Goal: Task Accomplishment & Management: Manage account settings

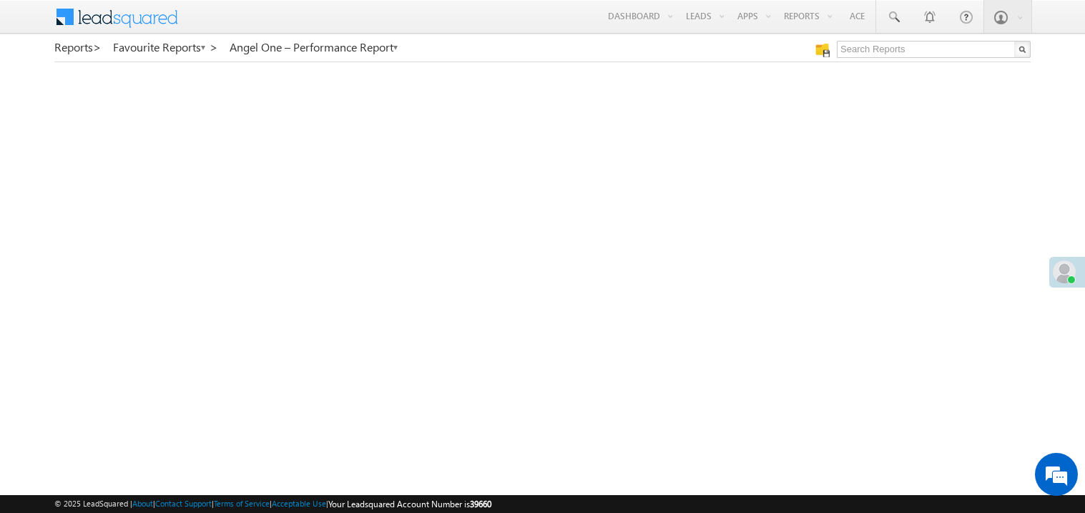
click at [1072, 269] on span at bounding box center [1064, 271] width 23 height 23
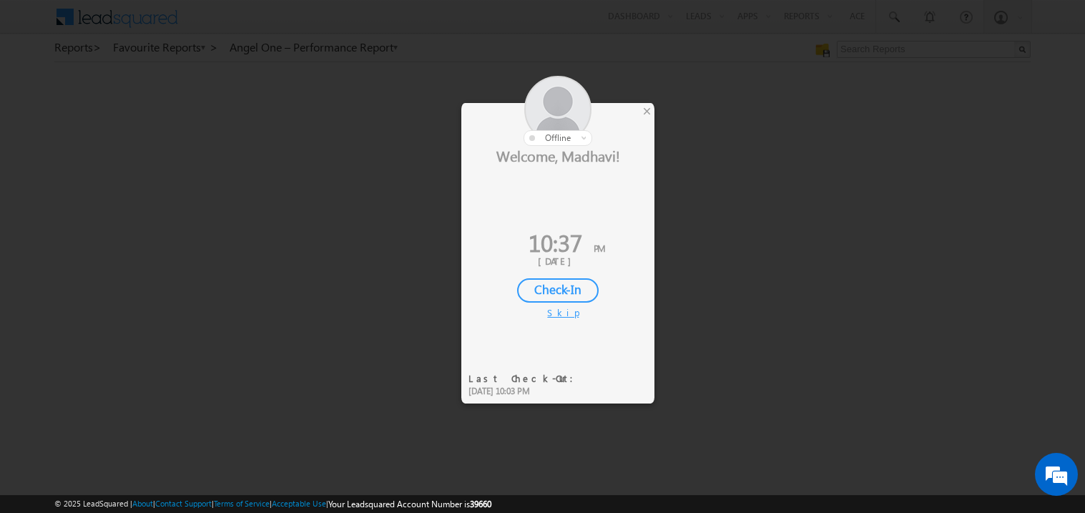
click at [556, 284] on div "Check-In" at bounding box center [558, 290] width 82 height 24
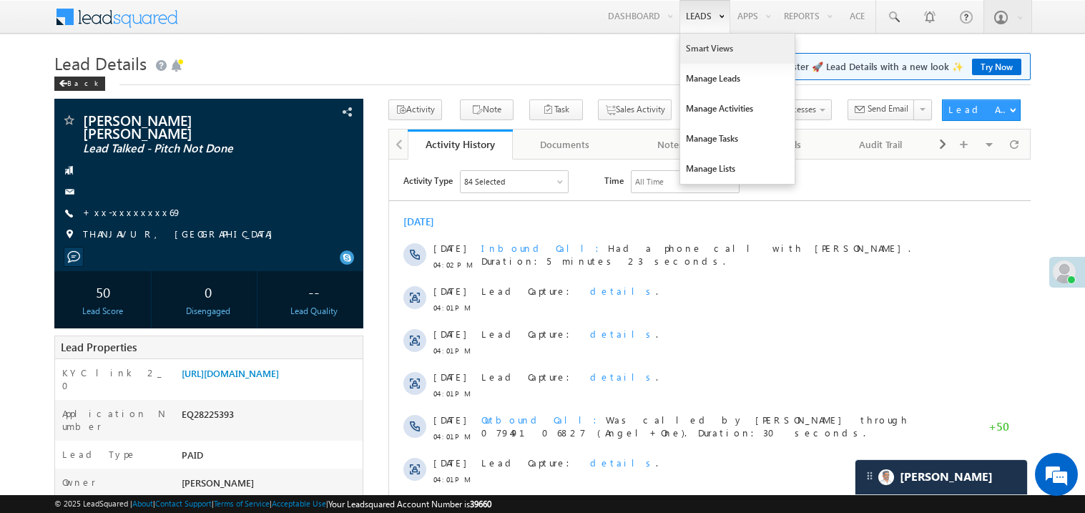
click at [689, 44] on link "Smart Views" at bounding box center [737, 49] width 114 height 30
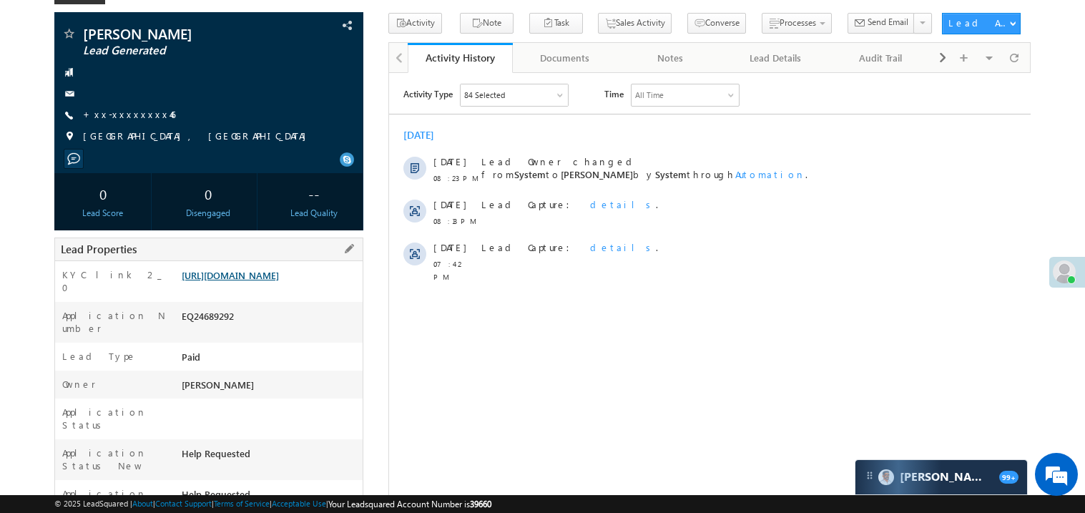
scroll to position [85, 0]
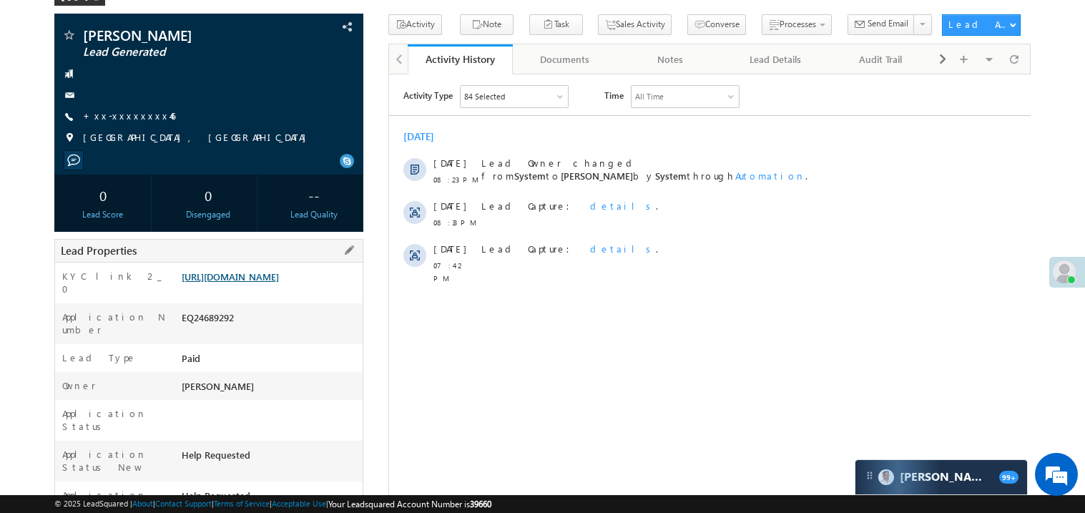
click at [252, 282] on link "https://angelbroking1-pk3em7sa.customui-test.leadsquared.com?leadId=4a2e7b2b-72…" at bounding box center [230, 276] width 97 height 12
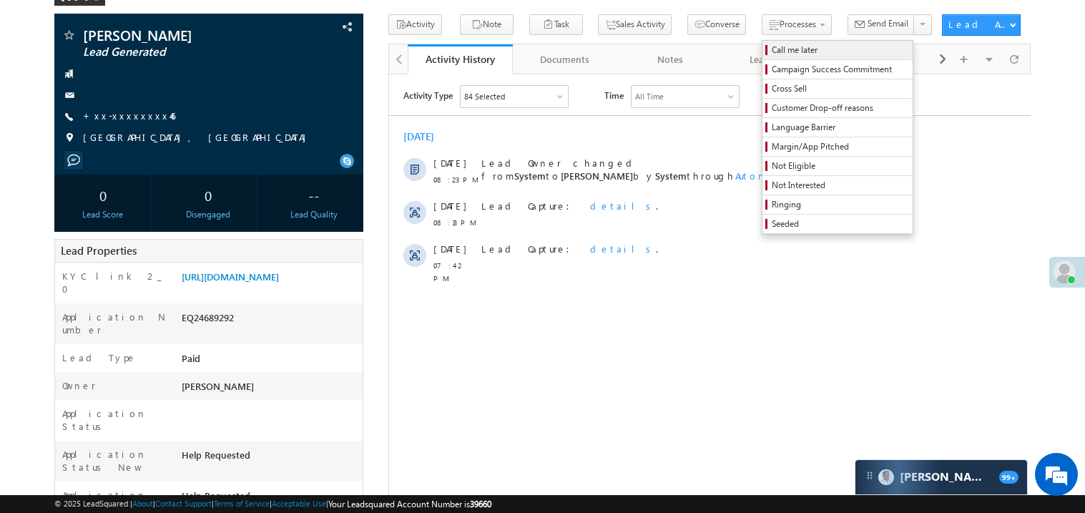
click at [772, 50] on span "Call me later" at bounding box center [840, 50] width 136 height 13
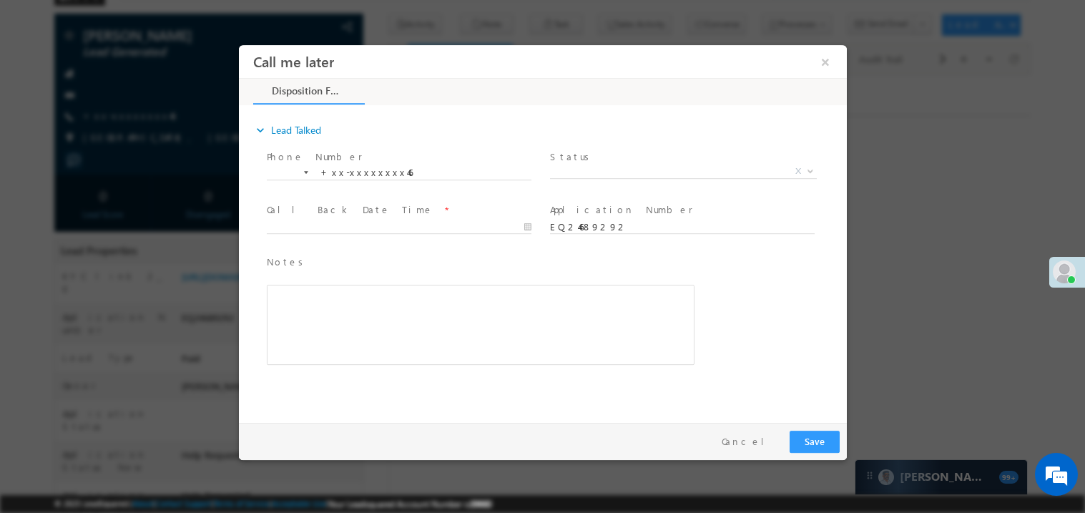
click at [574, 168] on span "X" at bounding box center [682, 171] width 267 height 14
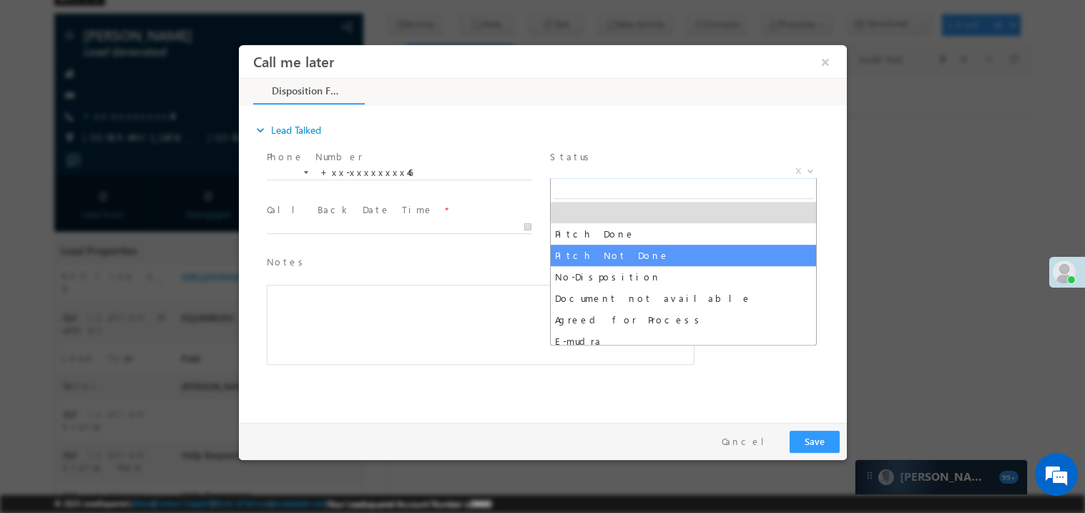
select select "Pitch Not Done"
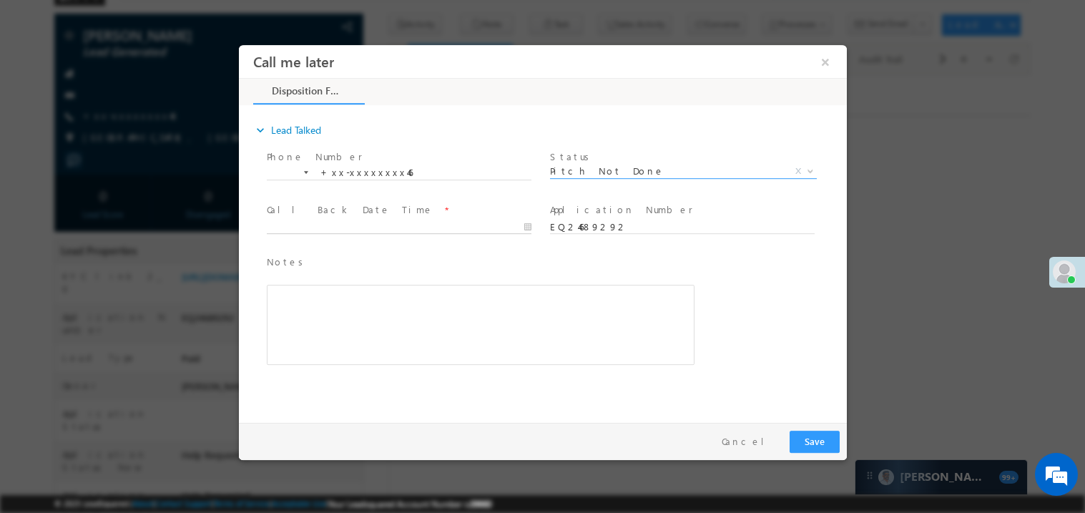
click at [337, 229] on body "Call me later ×" at bounding box center [542, 229] width 608 height 371
type input "09/02/25 9:59 PM"
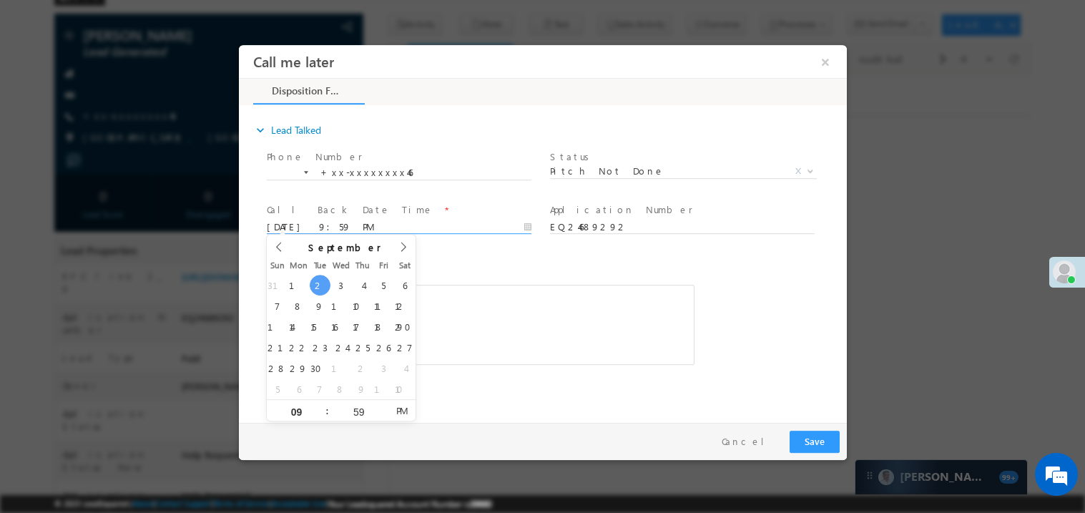
click at [416, 255] on span "Notes *" at bounding box center [469, 262] width 406 height 16
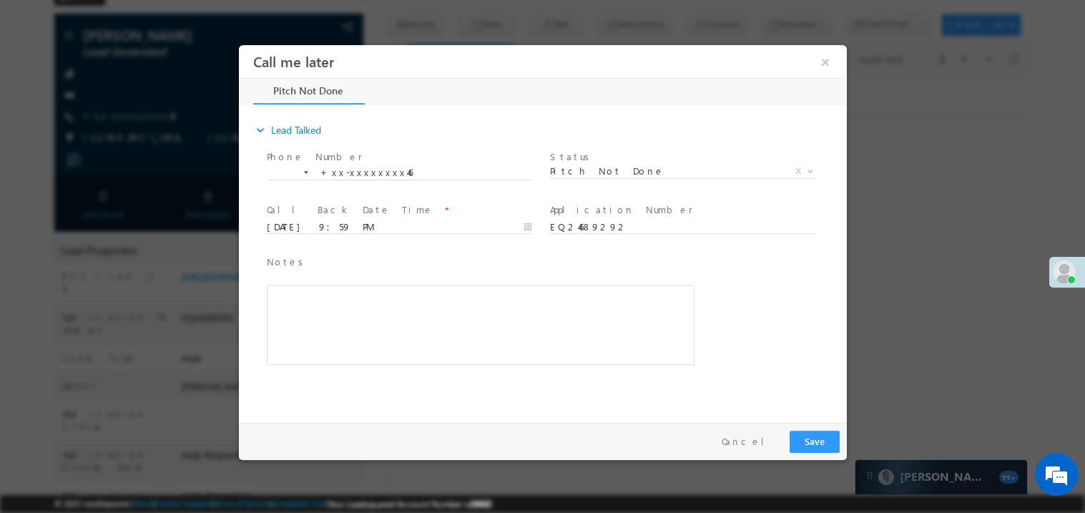
click at [345, 306] on div "Rich Text Editor, 40788eee-0fb2-11ec-a811-0adc8a9d82c2__tab1__section1__Notes__…" at bounding box center [480, 324] width 428 height 80
click at [807, 443] on button "Save" at bounding box center [814, 441] width 50 height 22
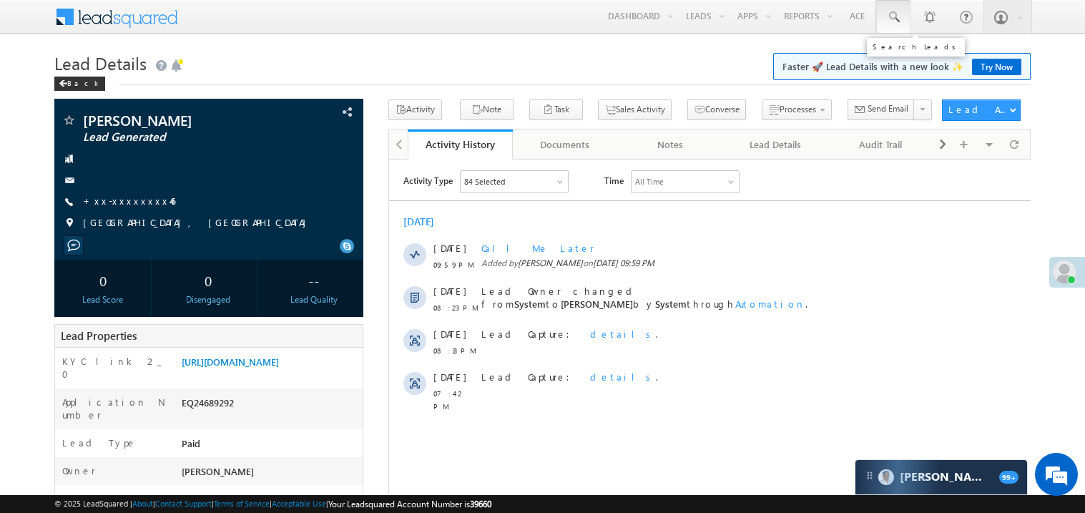
click at [895, 12] on span at bounding box center [893, 17] width 14 height 14
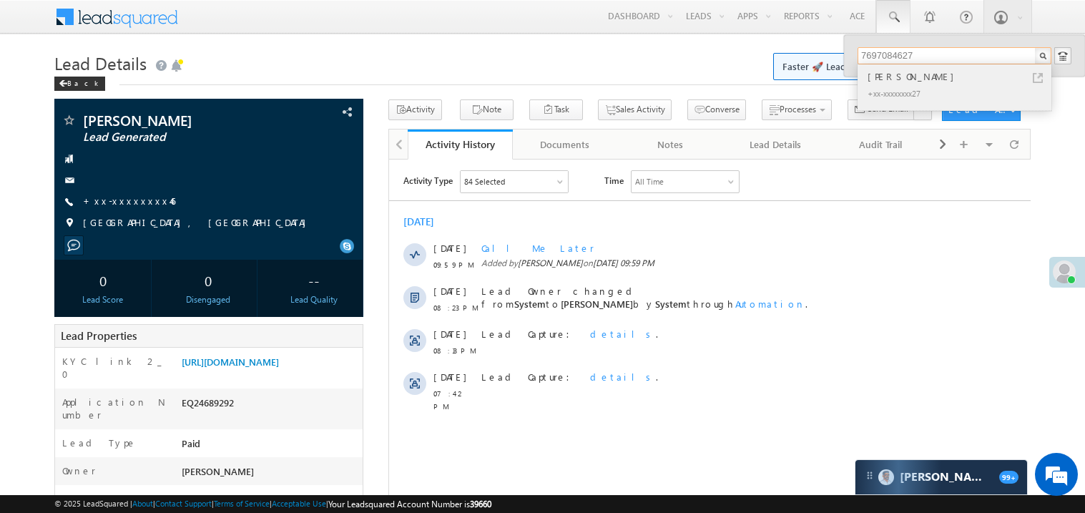
type input "7697084627"
click at [891, 77] on div "[PERSON_NAME]" at bounding box center [960, 77] width 192 height 16
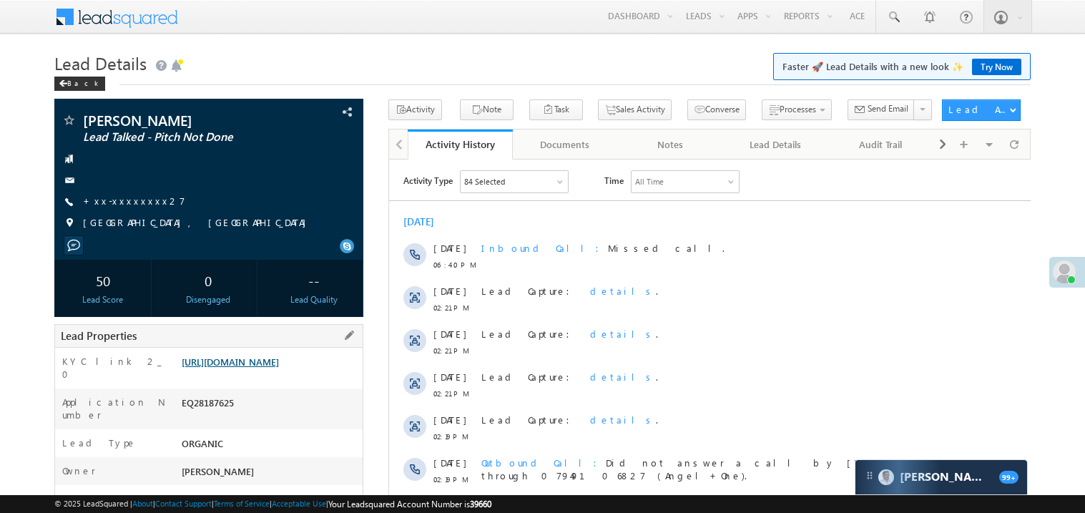
click at [257, 368] on link "https://angelbroking1-pk3em7sa.customui-test.leadsquared.com?leadId=1e654b7d-17…" at bounding box center [230, 361] width 97 height 12
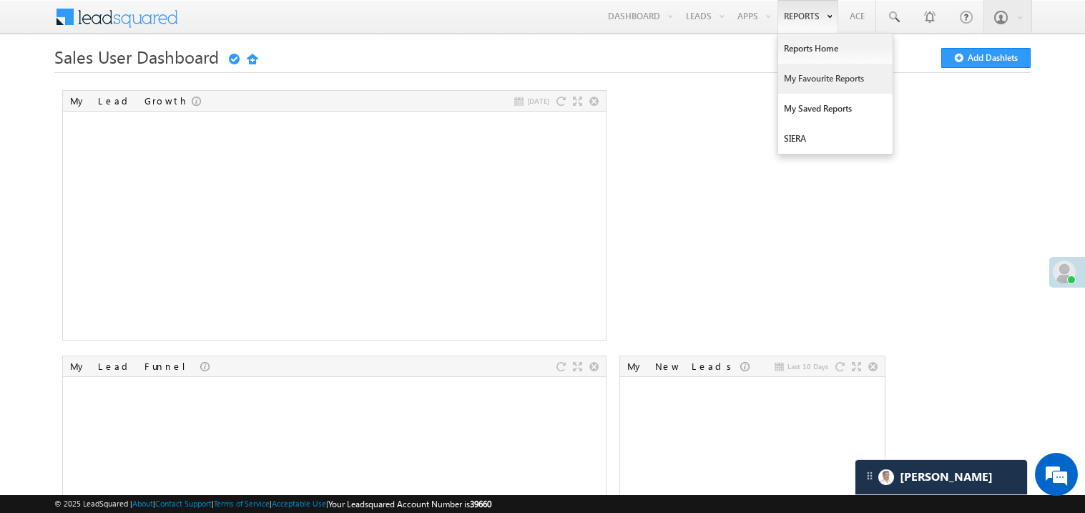
click at [807, 79] on link "My Favourite Reports" at bounding box center [835, 79] width 114 height 30
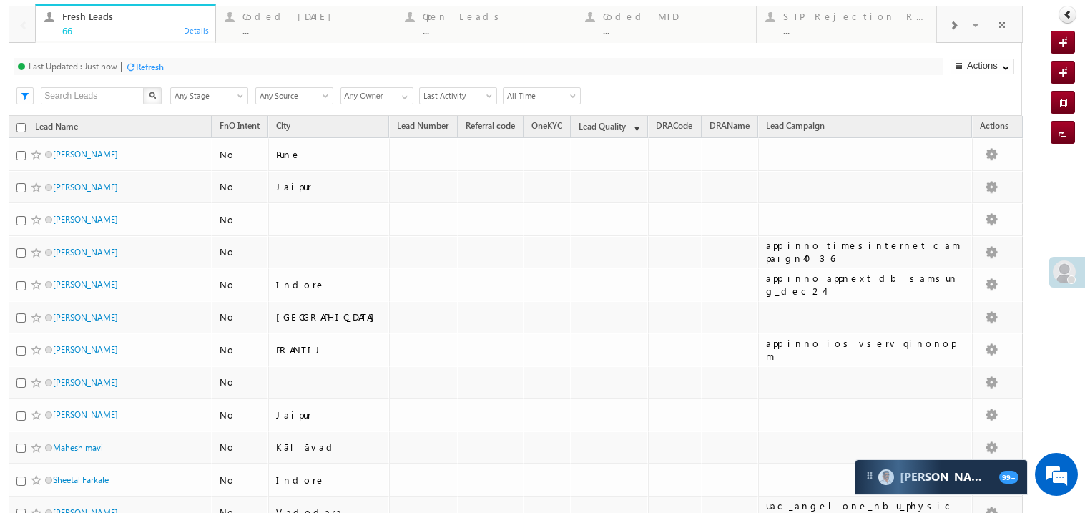
click at [105, 33] on div "66" at bounding box center [134, 30] width 144 height 11
click at [150, 39] on link "Leads connected post coding ... Details" at bounding box center [125, 58] width 181 height 39
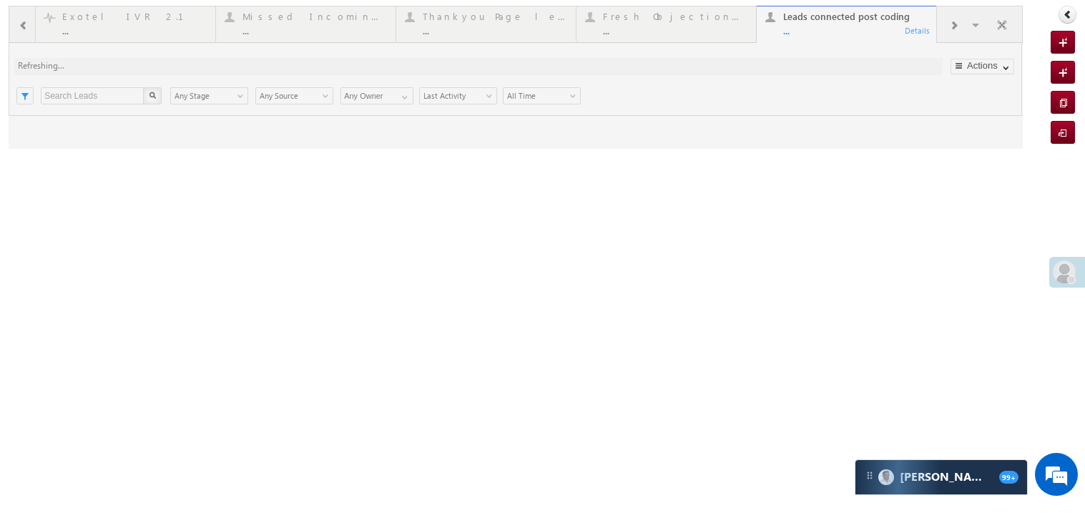
click at [19, 25] on div at bounding box center [516, 77] width 1014 height 143
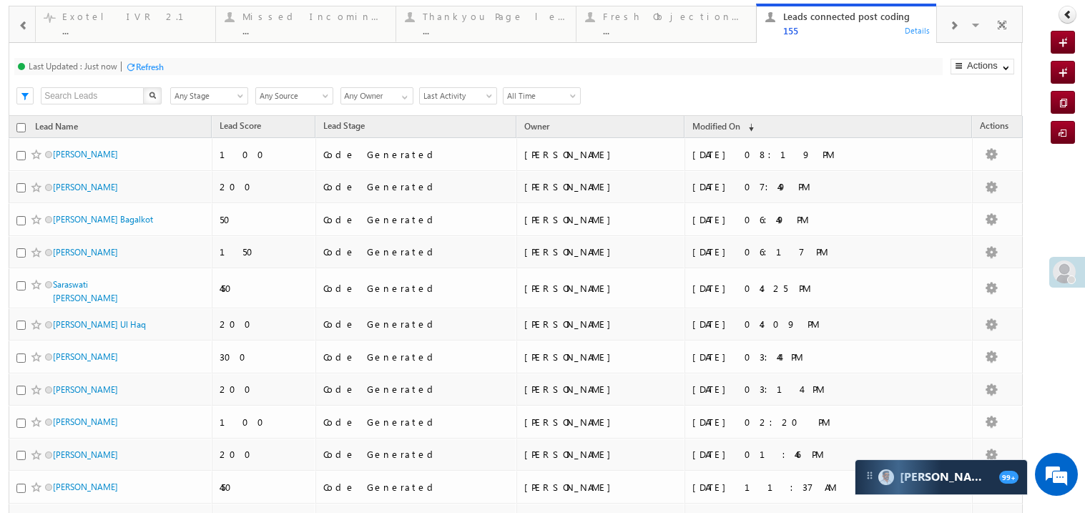
click at [26, 26] on span at bounding box center [24, 25] width 10 height 11
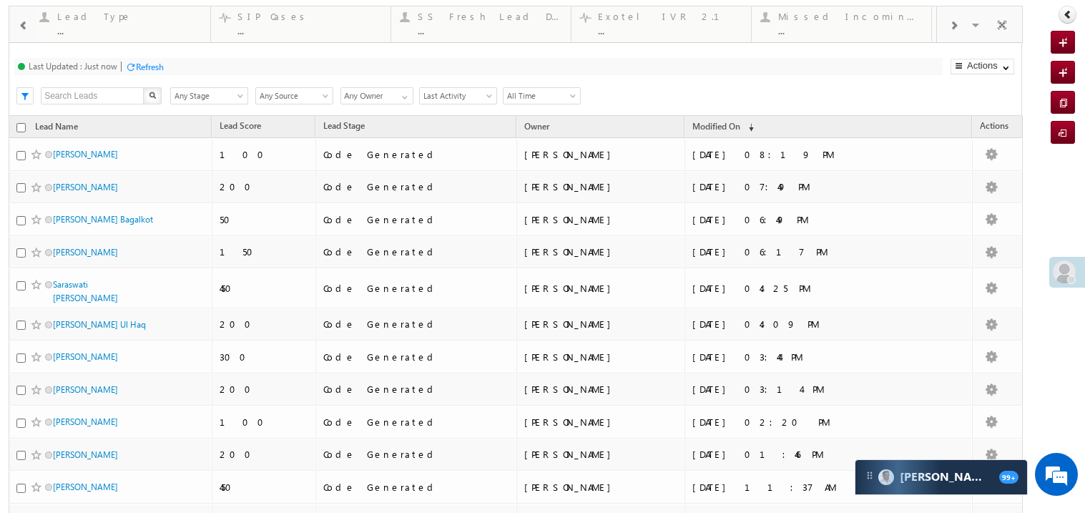
click at [26, 26] on span at bounding box center [24, 25] width 10 height 11
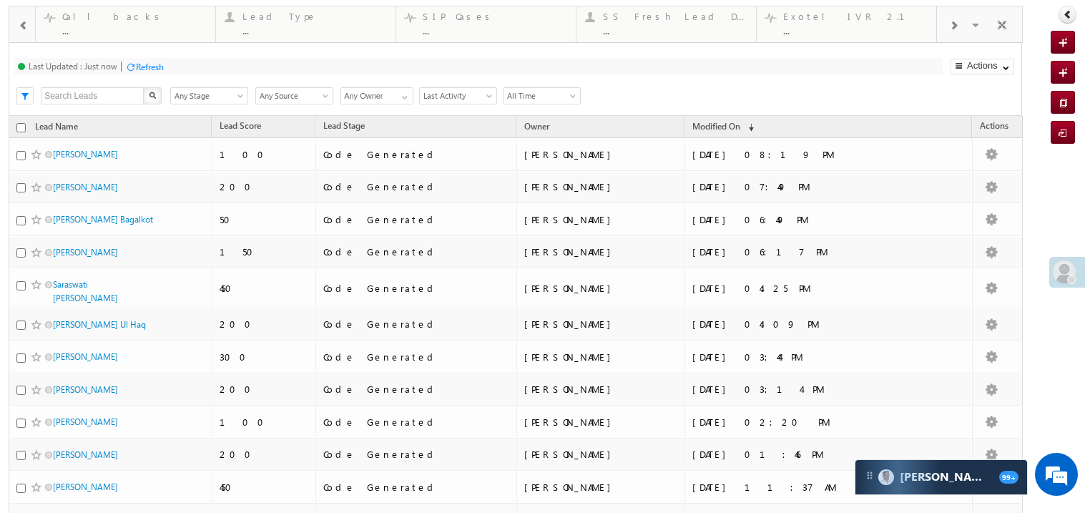
click at [26, 26] on span at bounding box center [24, 25] width 10 height 11
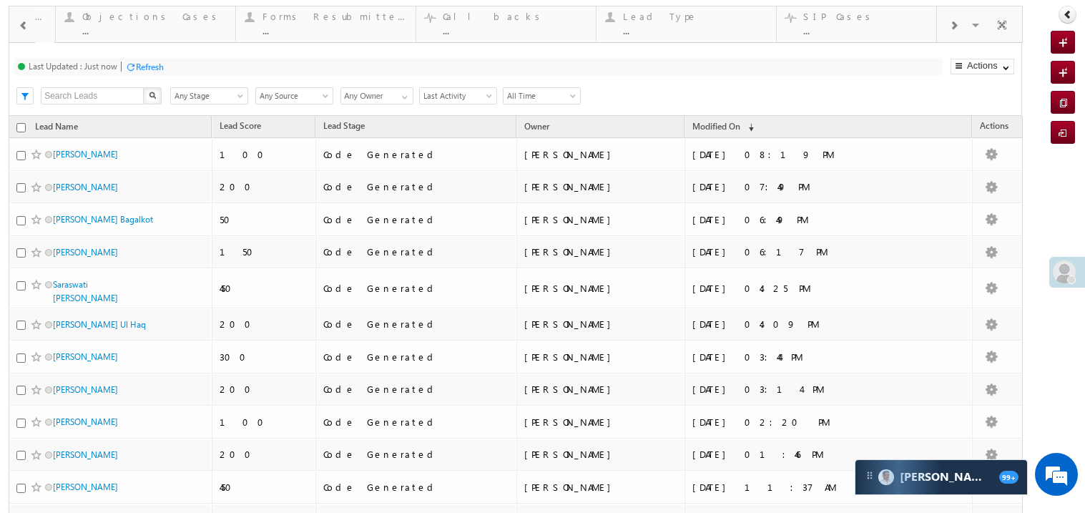
click at [26, 26] on span at bounding box center [24, 25] width 10 height 11
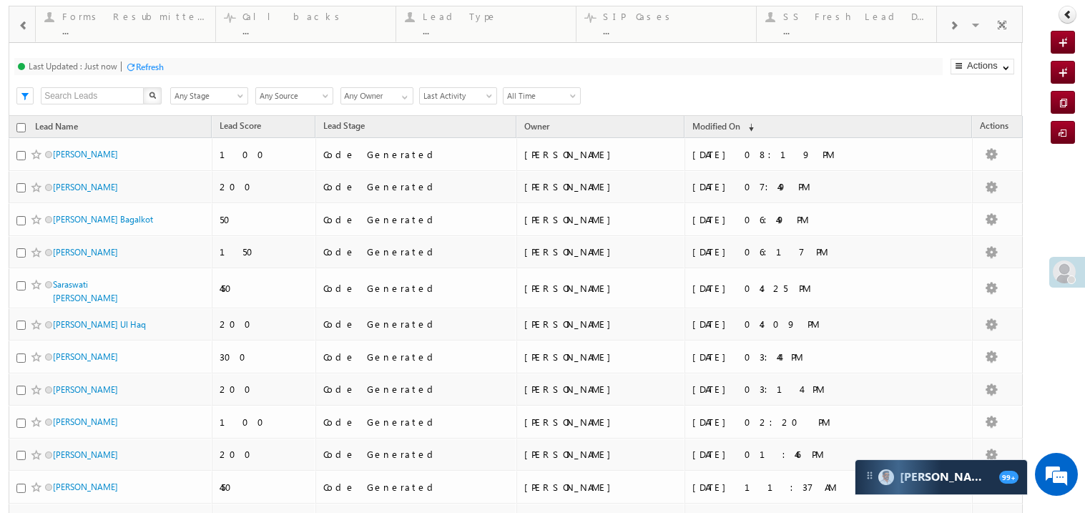
click at [26, 26] on span at bounding box center [24, 25] width 10 height 11
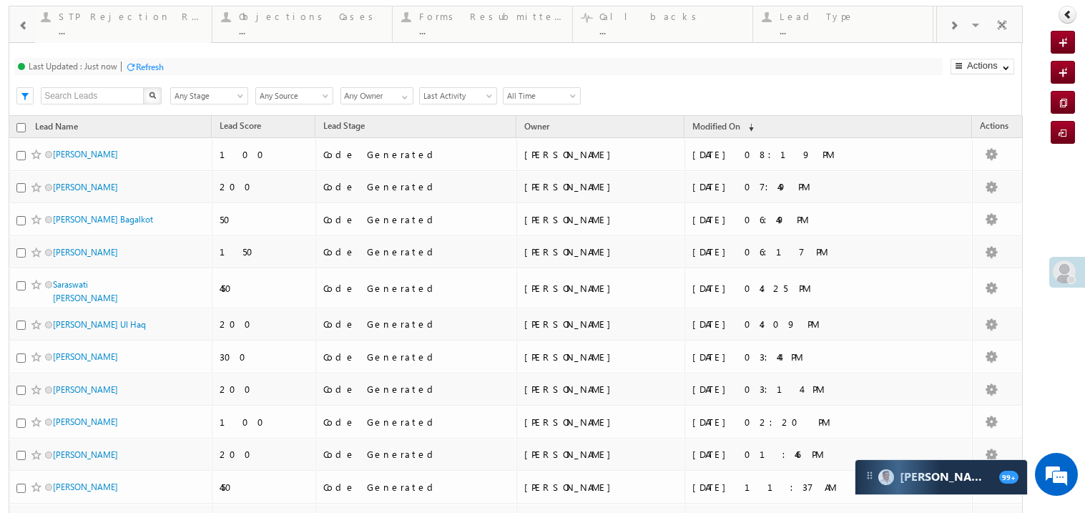
click at [26, 26] on span at bounding box center [24, 25] width 10 height 11
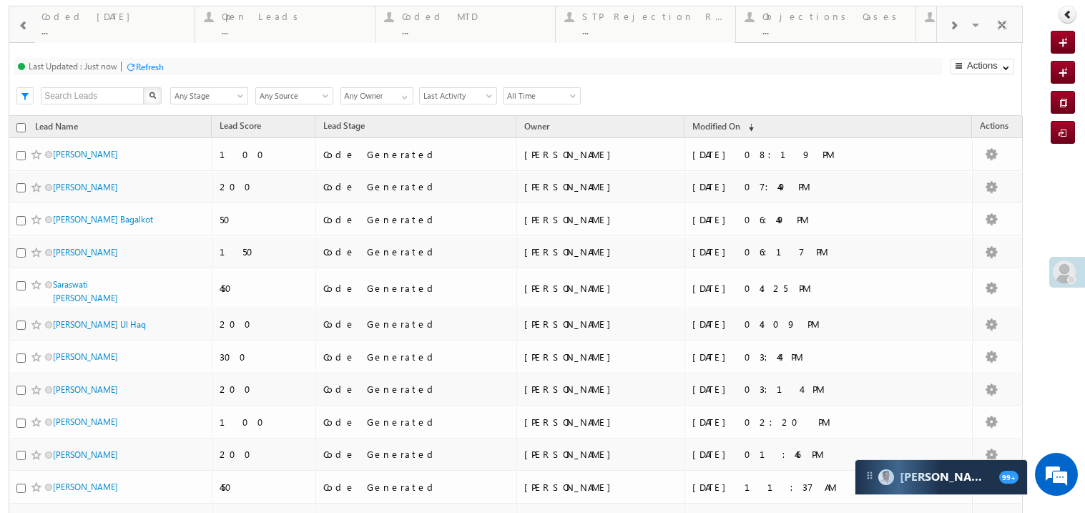
click at [26, 26] on span at bounding box center [24, 25] width 10 height 11
click at [26, 26] on div at bounding box center [21, 23] width 25 height 34
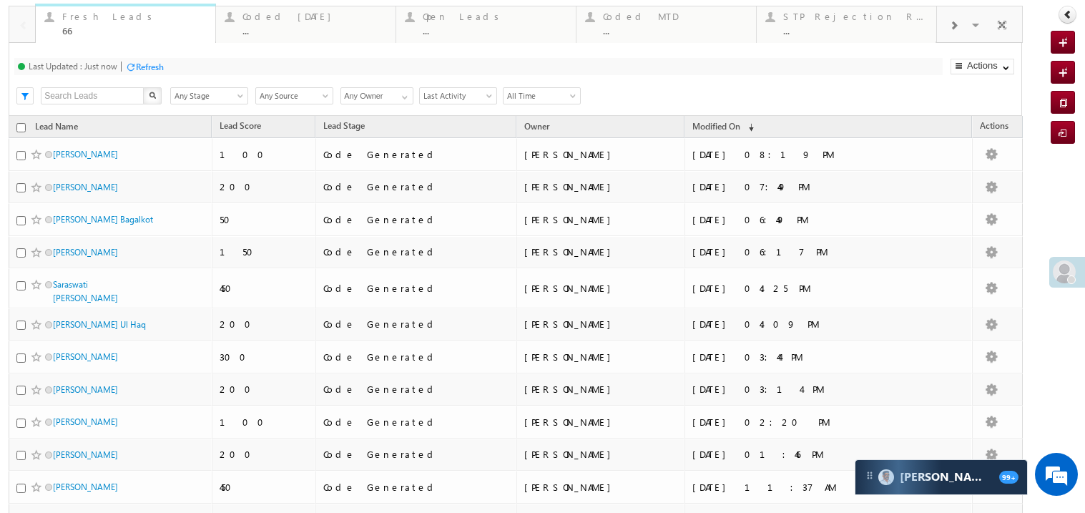
click at [81, 25] on div "66" at bounding box center [134, 30] width 144 height 11
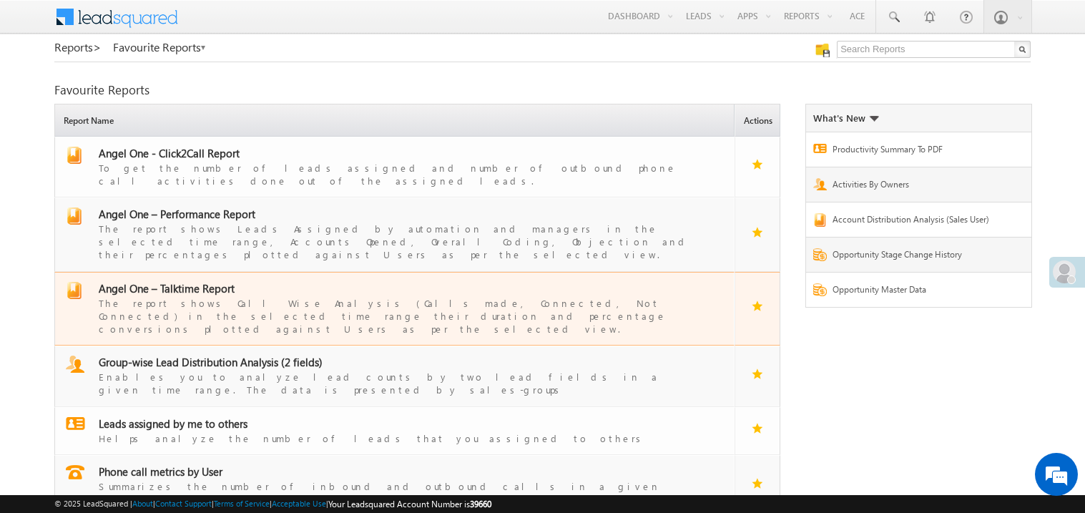
click at [181, 281] on span "Angel One – Talktime Report" at bounding box center [167, 288] width 136 height 14
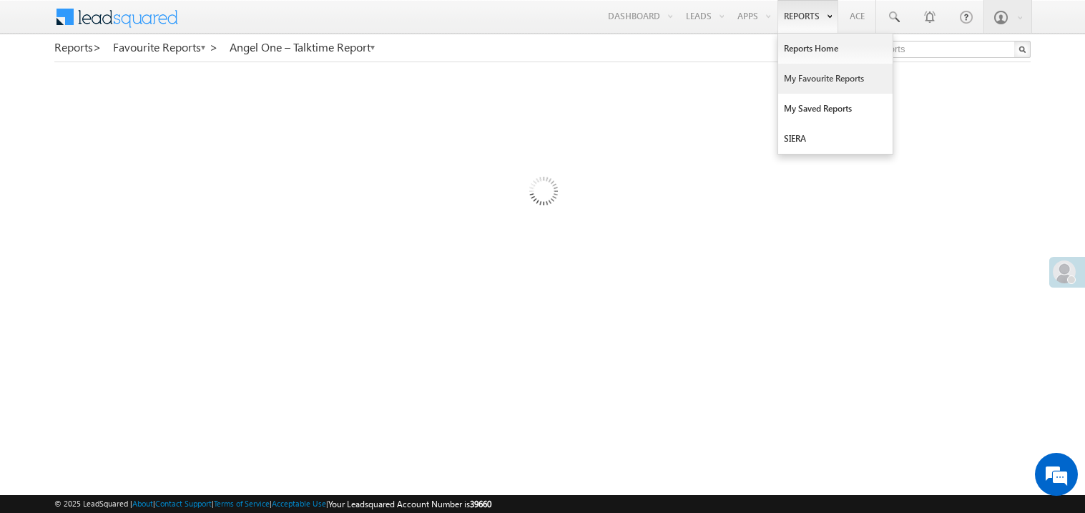
click at [805, 79] on link "My Favourite Reports" at bounding box center [835, 79] width 114 height 30
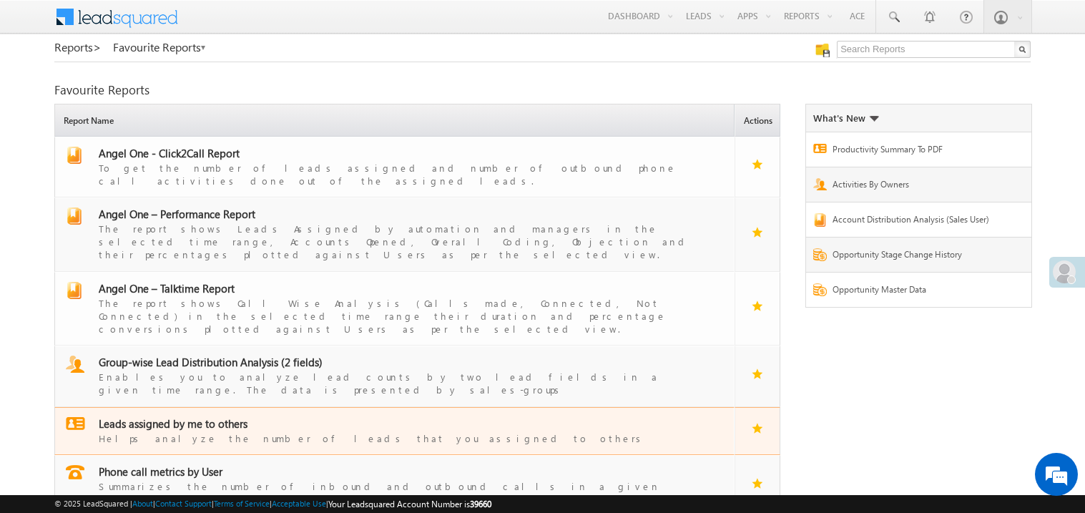
click at [169, 416] on span "Leads assigned by me to others" at bounding box center [173, 423] width 149 height 14
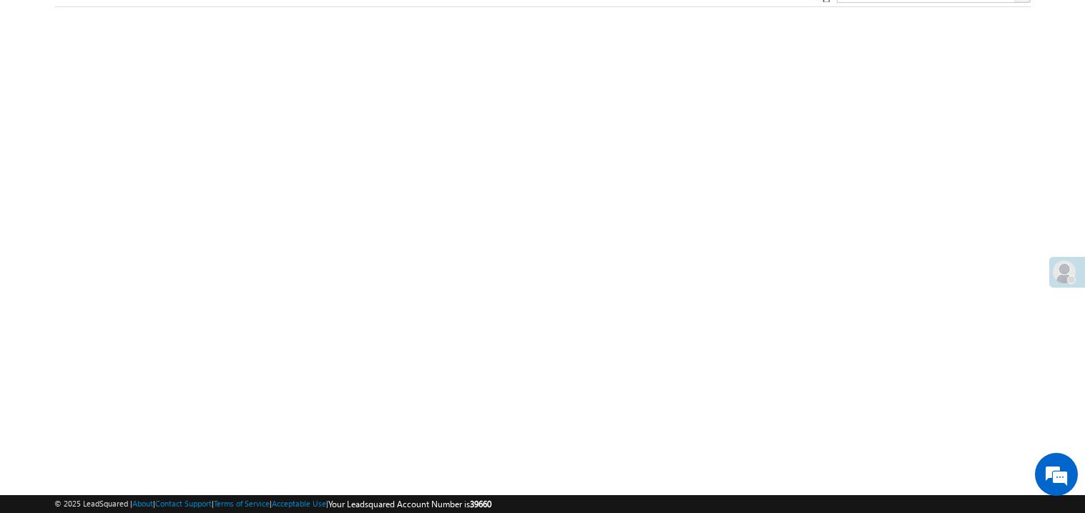
scroll to position [56, 0]
